Goal: Task Accomplishment & Management: Use online tool/utility

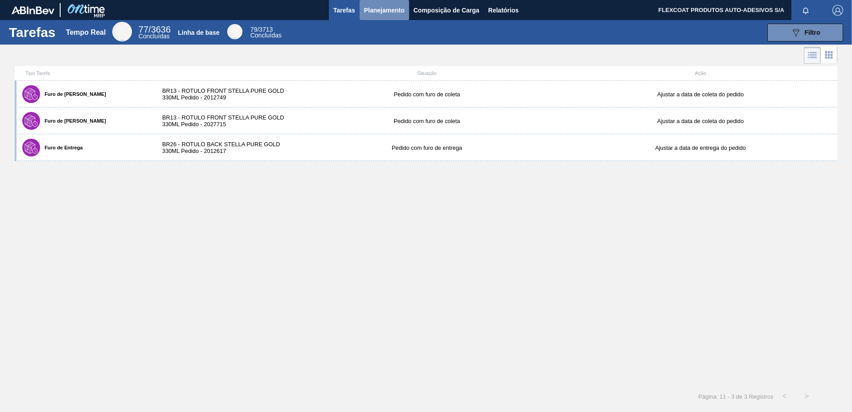
click at [384, 10] on span "Planejamento" at bounding box center [384, 10] width 41 height 11
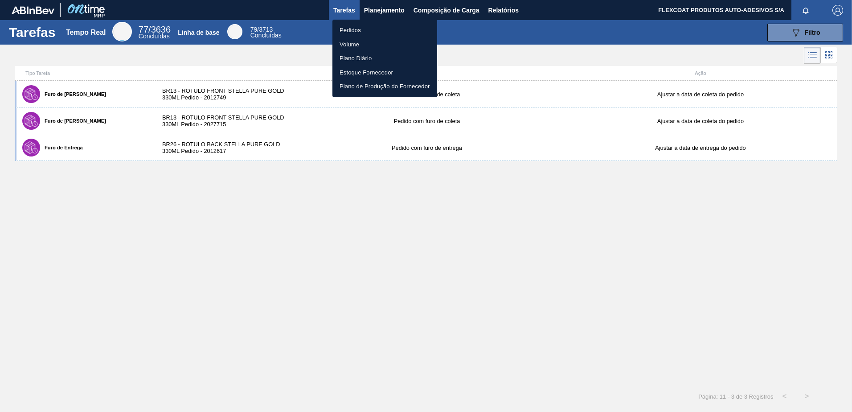
click at [349, 30] on li "Pedidos" at bounding box center [384, 30] width 105 height 14
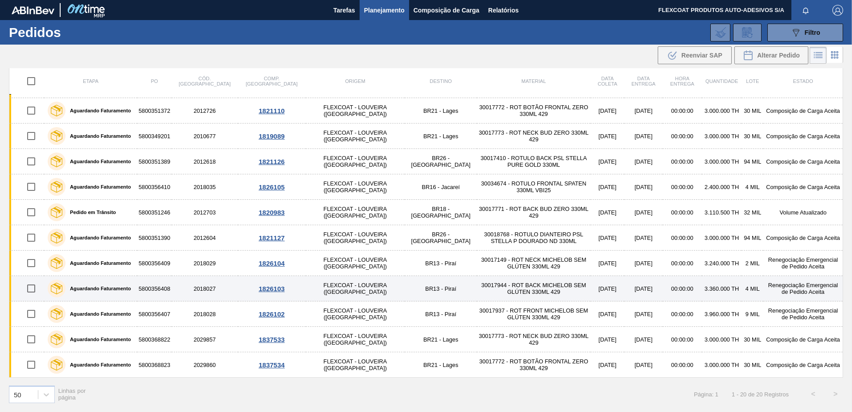
scroll to position [3, 0]
